Goal: Use online tool/utility: Utilize a website feature to perform a specific function

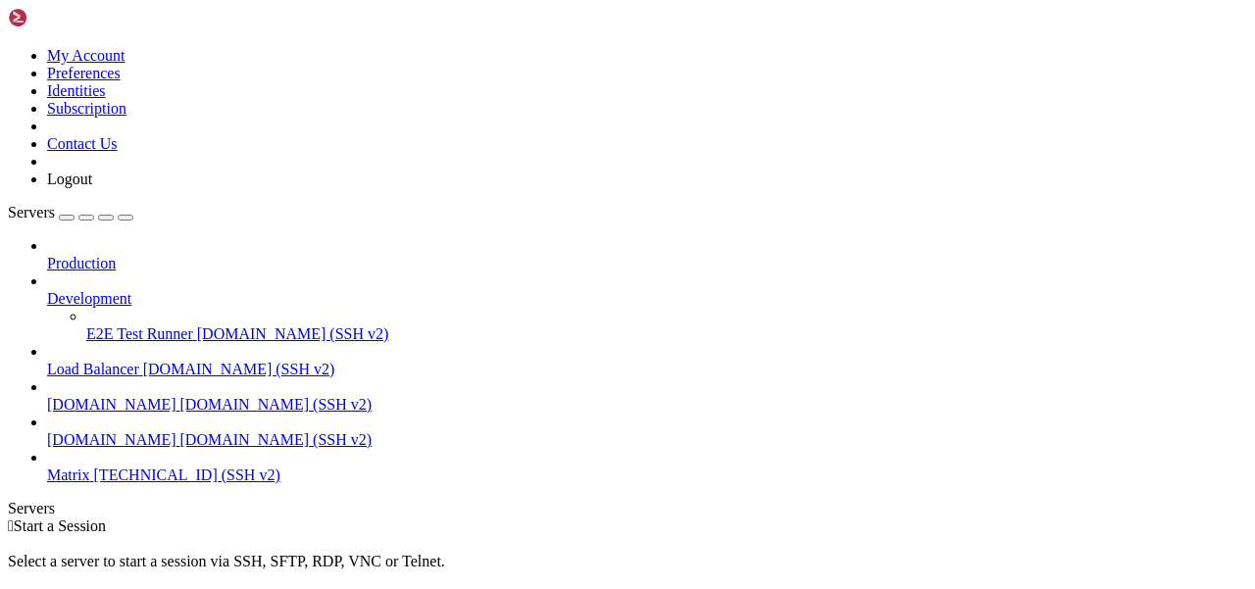
click at [90, 467] on span "Matrix" at bounding box center [68, 475] width 43 height 17
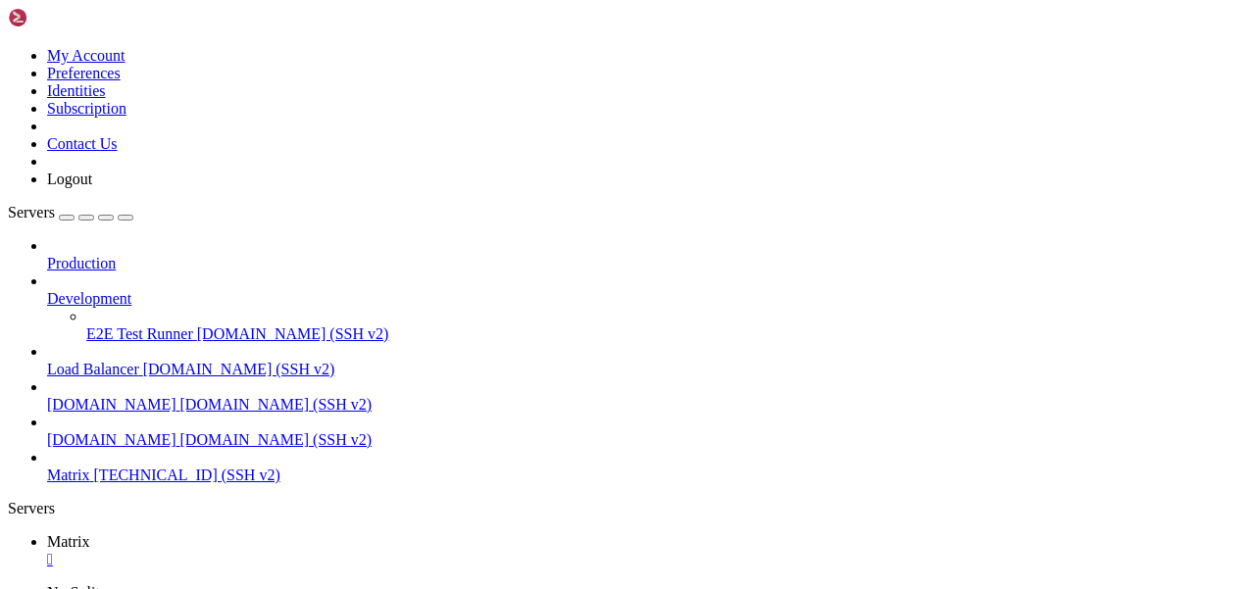
scroll to position [66, 0]
drag, startPoint x: 13, startPoint y: 1310, endPoint x: 125, endPoint y: 1310, distance: 111.8
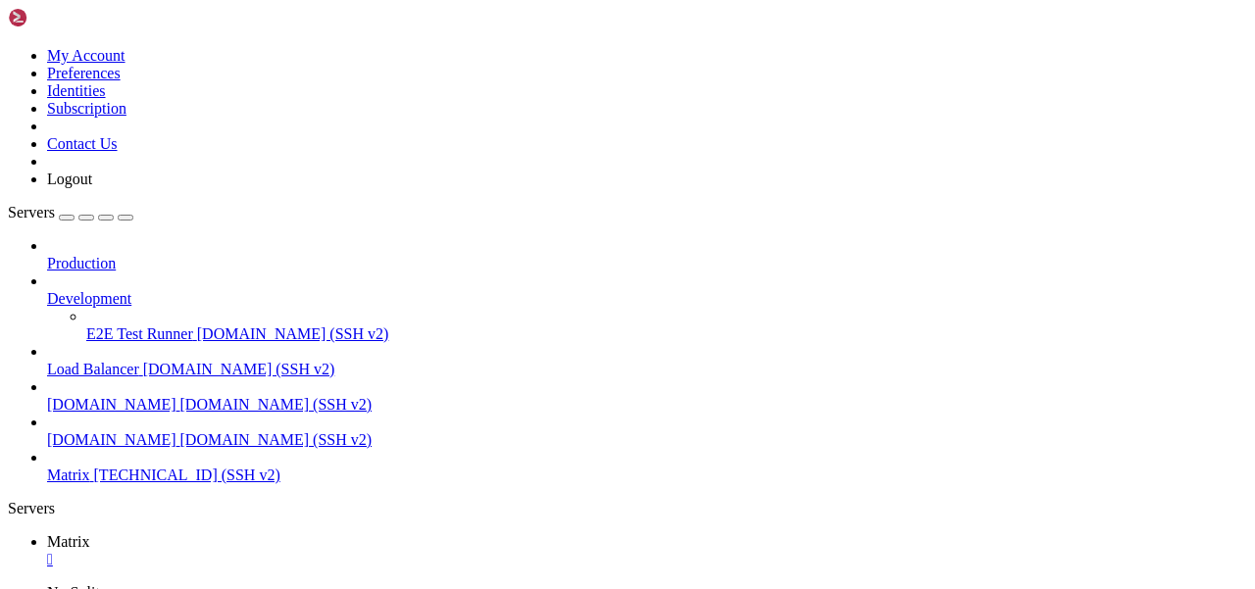
drag, startPoint x: 14, startPoint y: 1311, endPoint x: 78, endPoint y: 1311, distance: 64.7
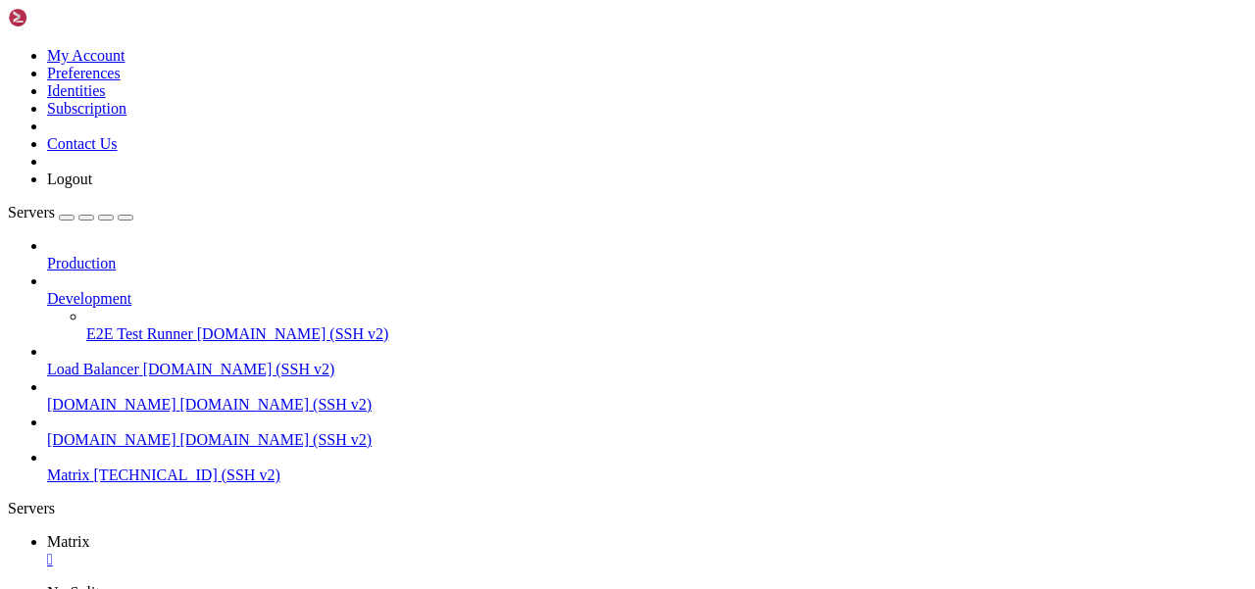
drag, startPoint x: 186, startPoint y: 1312, endPoint x: 18, endPoint y: 1312, distance: 168.7
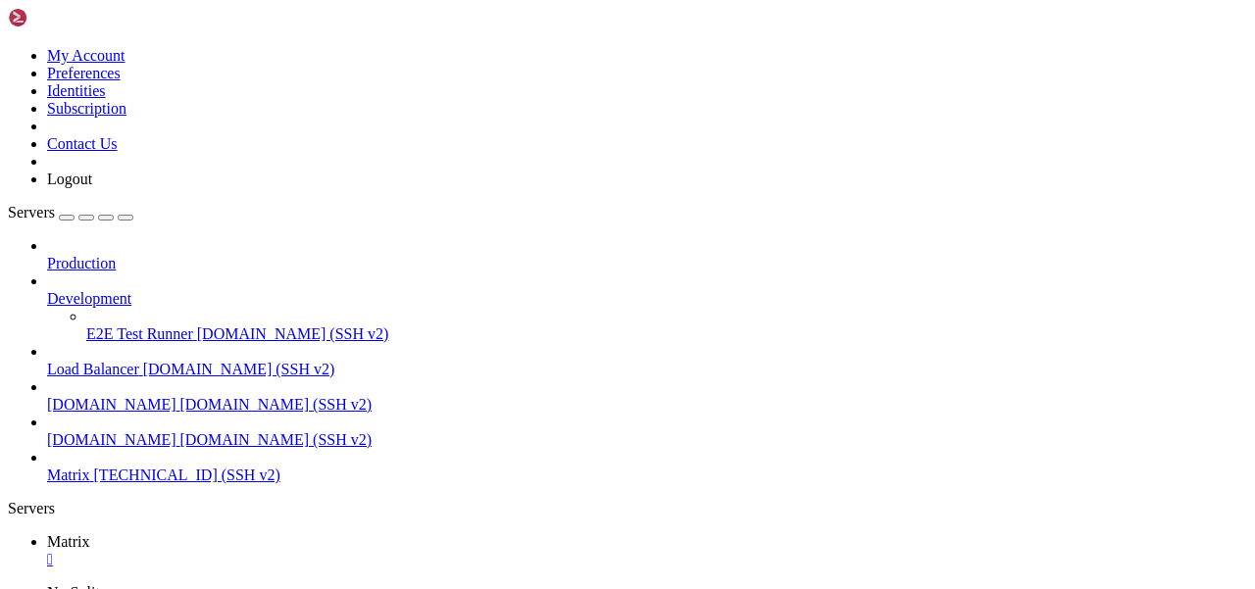
scroll to position [11601, 0]
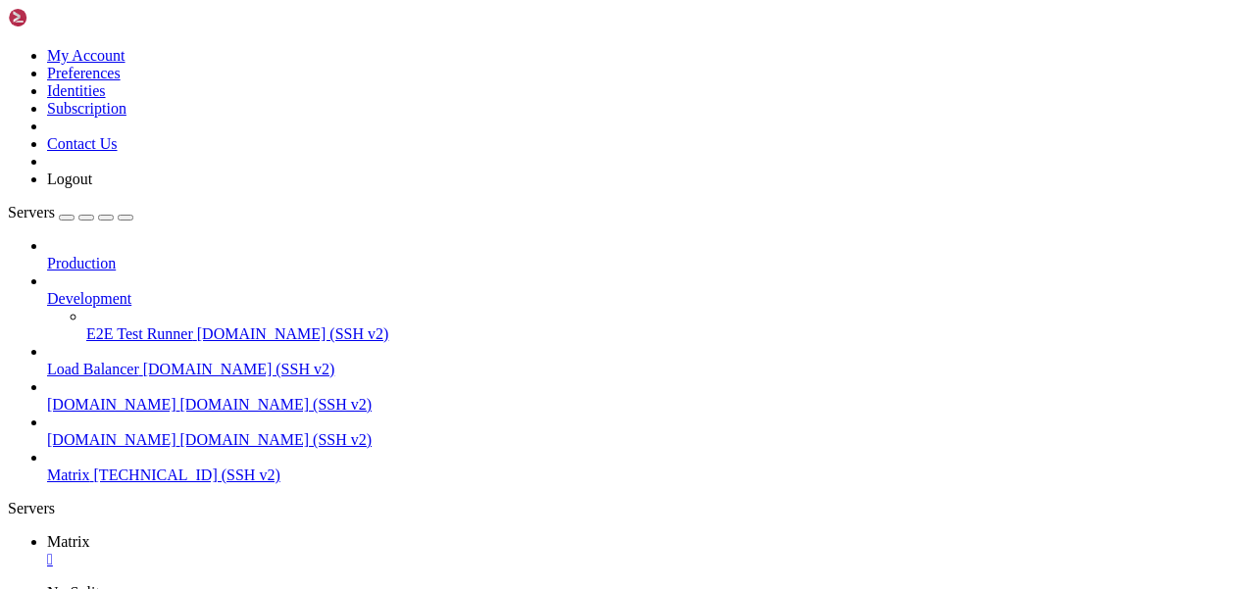
drag, startPoint x: 18, startPoint y: 1236, endPoint x: 160, endPoint y: 1237, distance: 142.2
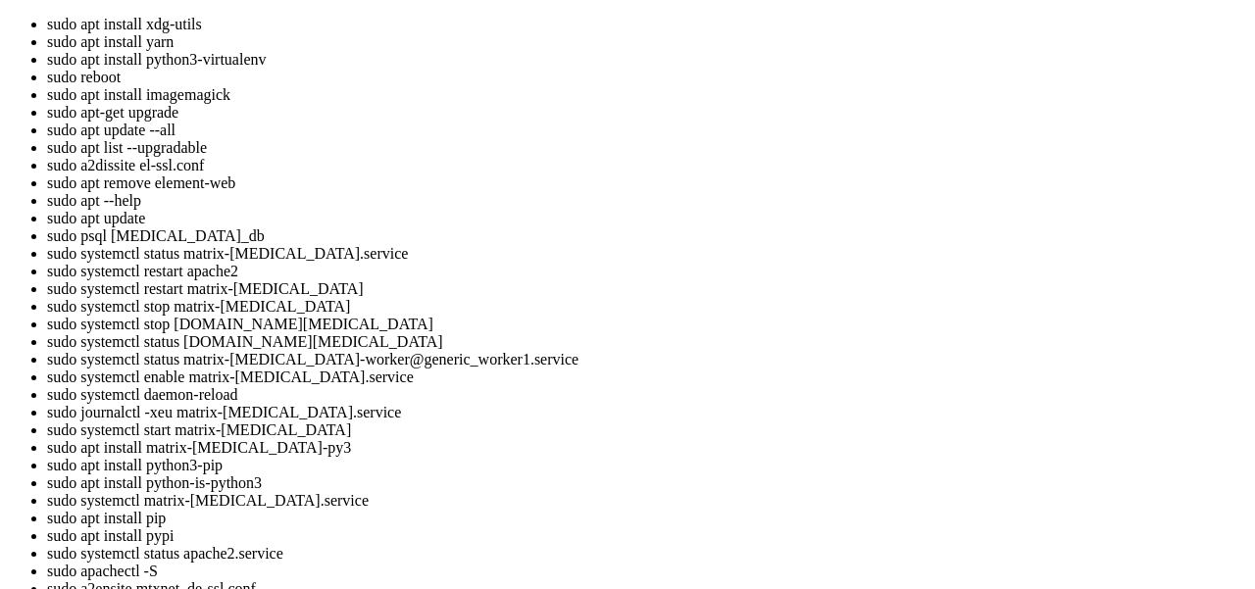
drag, startPoint x: 18, startPoint y: 2172, endPoint x: 165, endPoint y: 2172, distance: 147.1
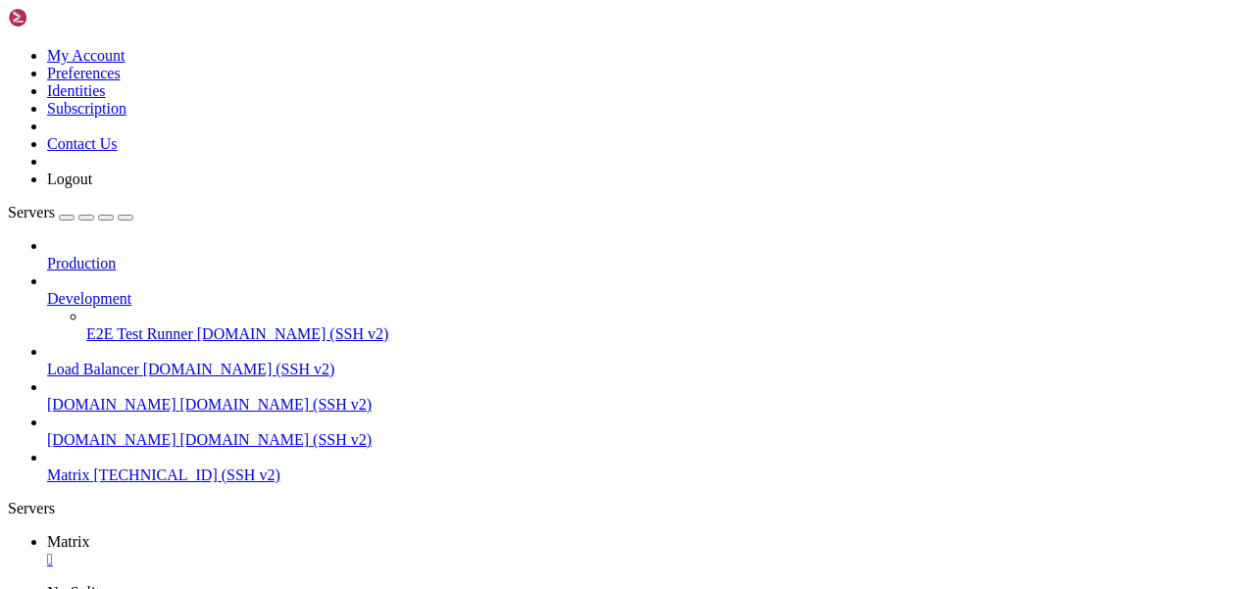
scroll to position [13168, 0]
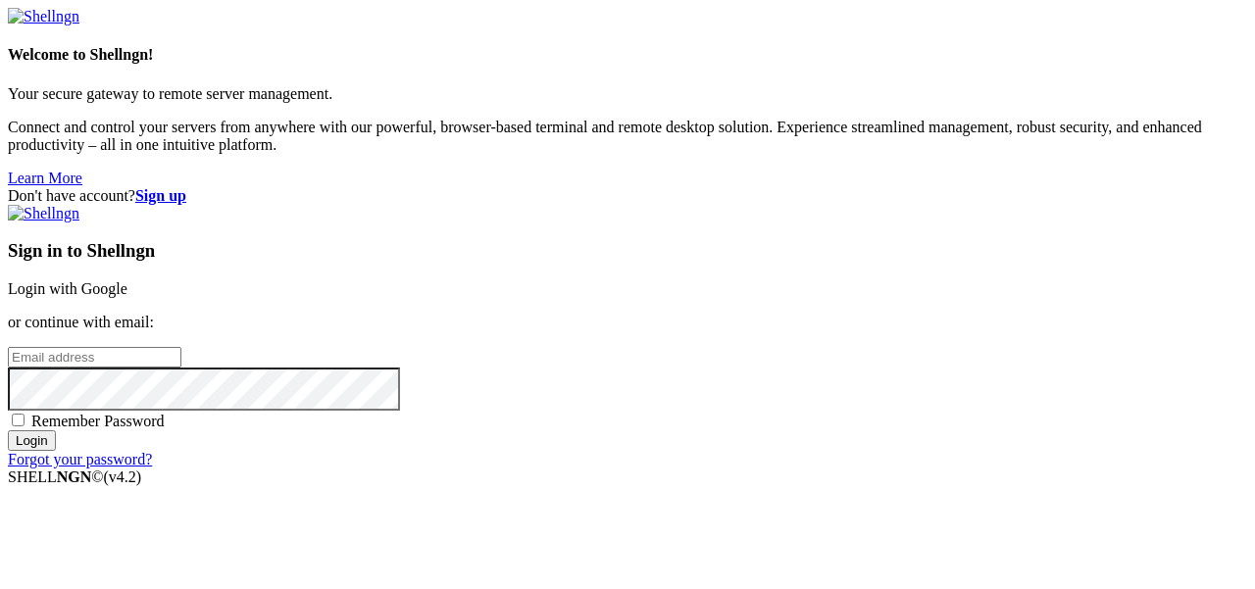
click at [127, 280] on link "Login with Google" at bounding box center [68, 288] width 120 height 17
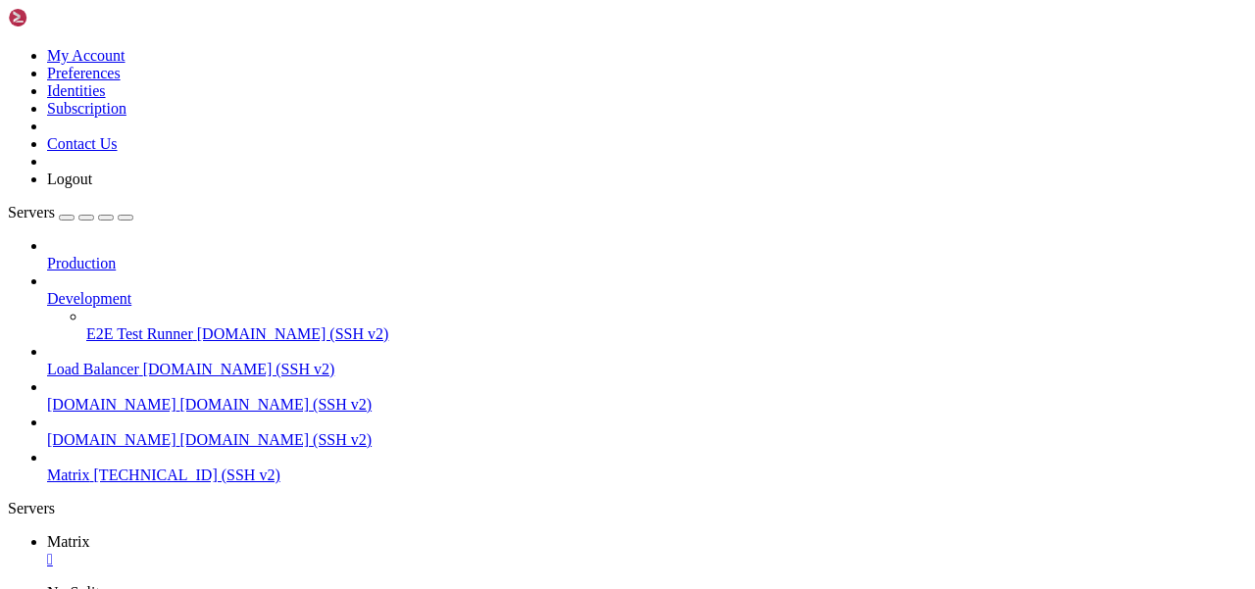
scroll to position [13184, 0]
